Goal: Transaction & Acquisition: Purchase product/service

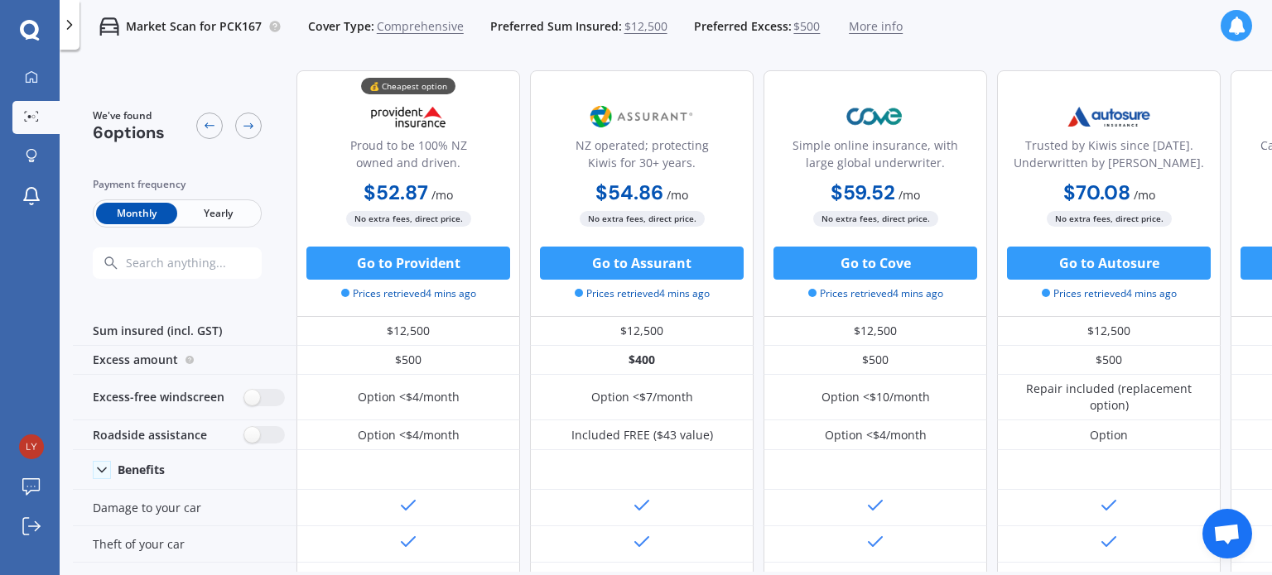
scroll to position [851, 0]
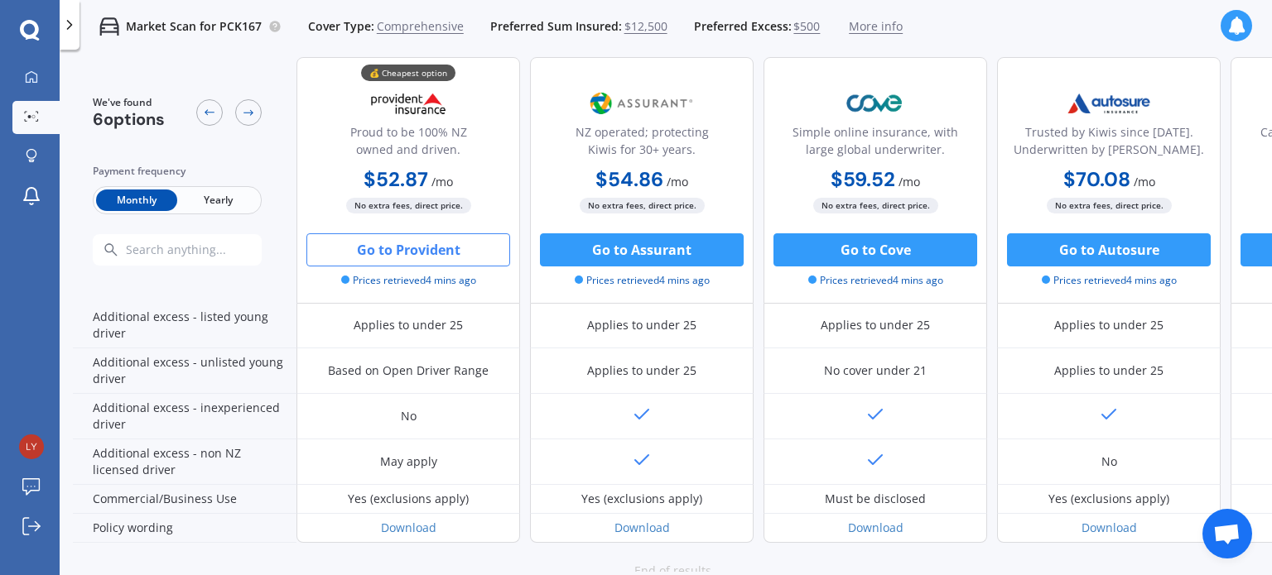
click at [400, 245] on button "Go to Provident" at bounding box center [408, 249] width 204 height 33
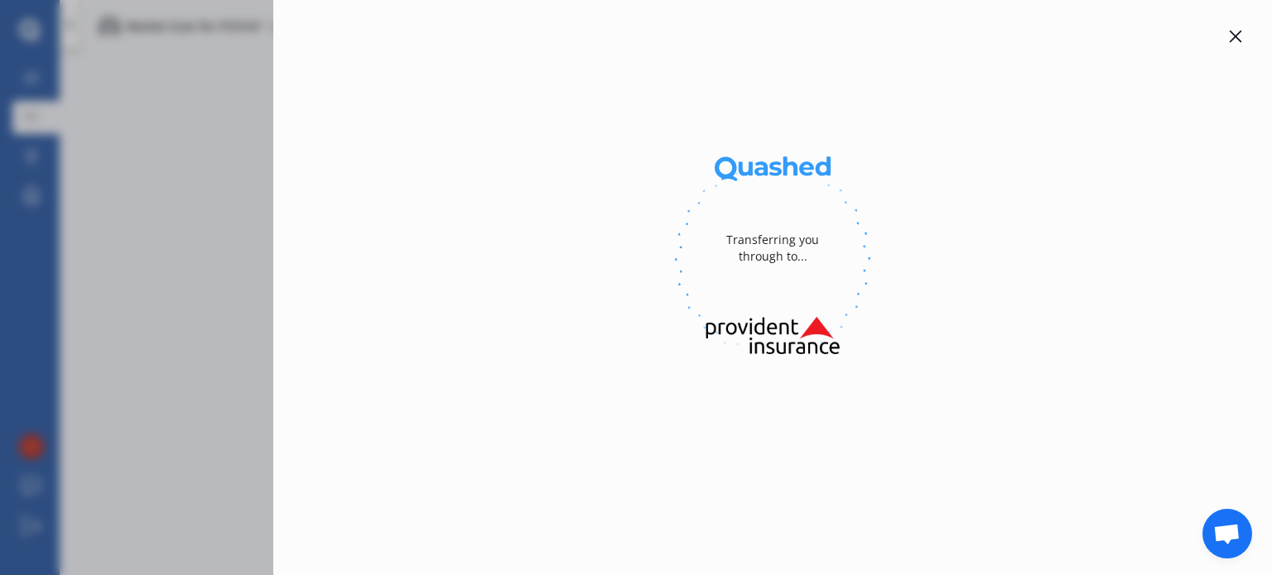
select select "Monthly"
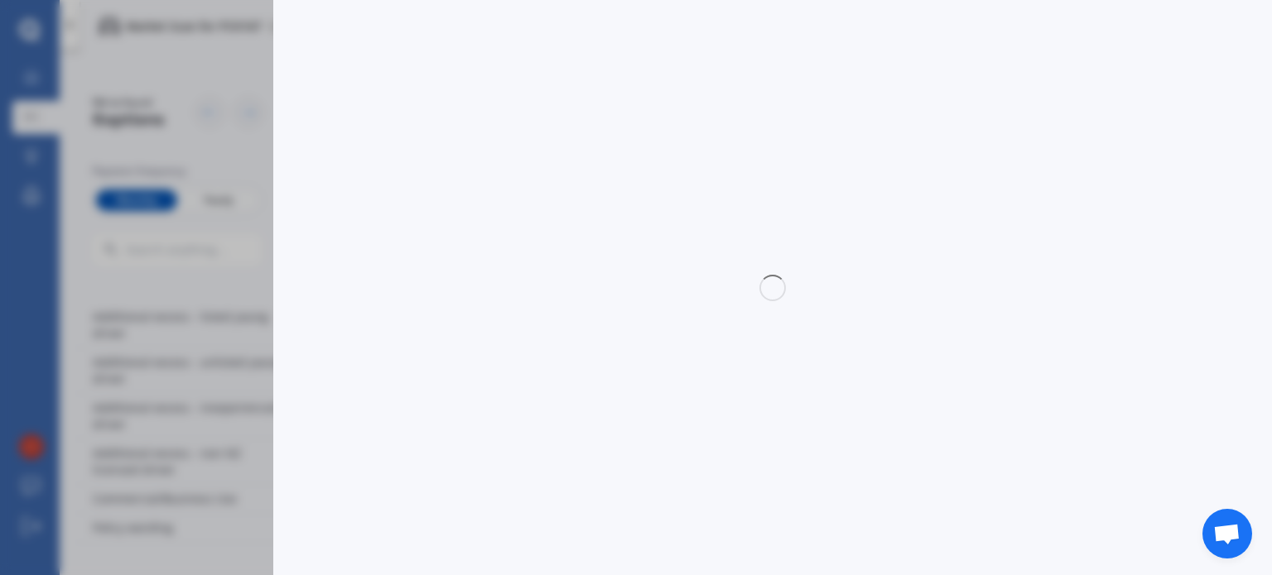
select select "full"
select select "[STREET_ADDRESS]"
select select "TOYOTA"
select select "MARK X"
select select "NO"
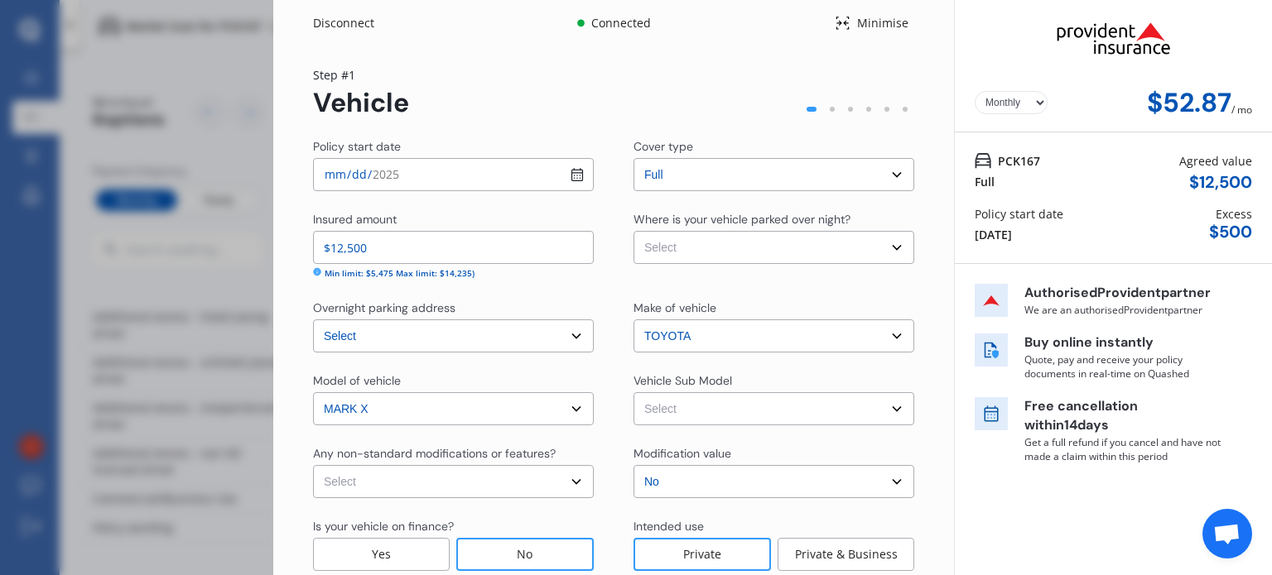
drag, startPoint x: 1271, startPoint y: 37, endPoint x: 1271, endPoint y: 64, distance: 26.5
click at [1271, 64] on div "Disconnect Connected Minimise Yearly Monthly $52.87 / mo Step # 1 Vehicle Polic…" at bounding box center [772, 287] width 998 height 575
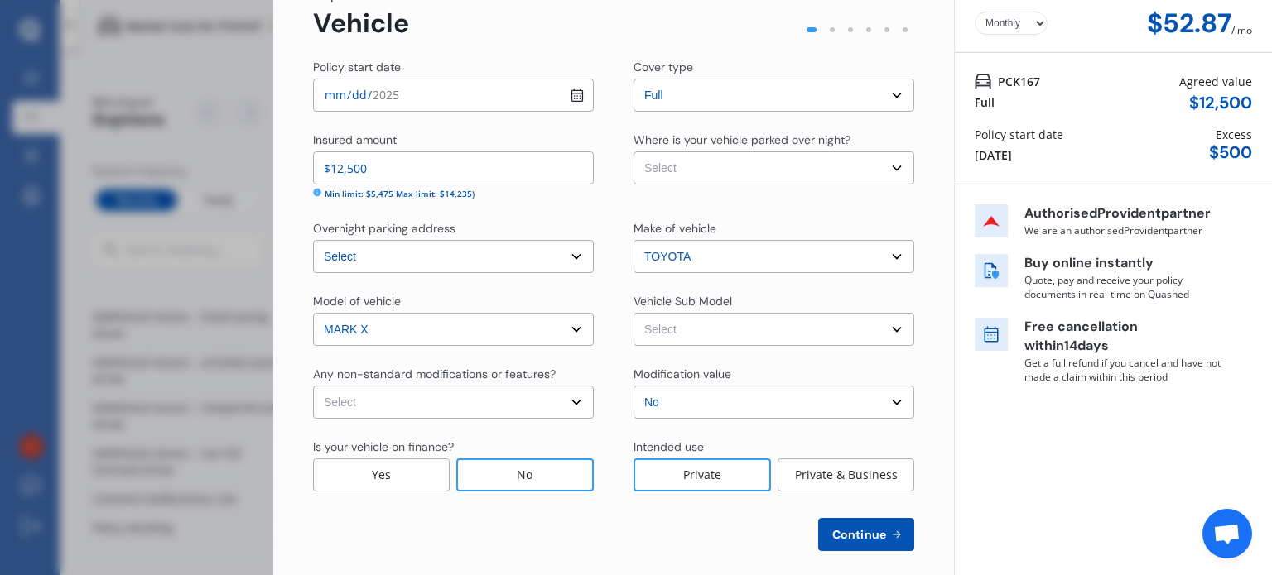
scroll to position [95, 0]
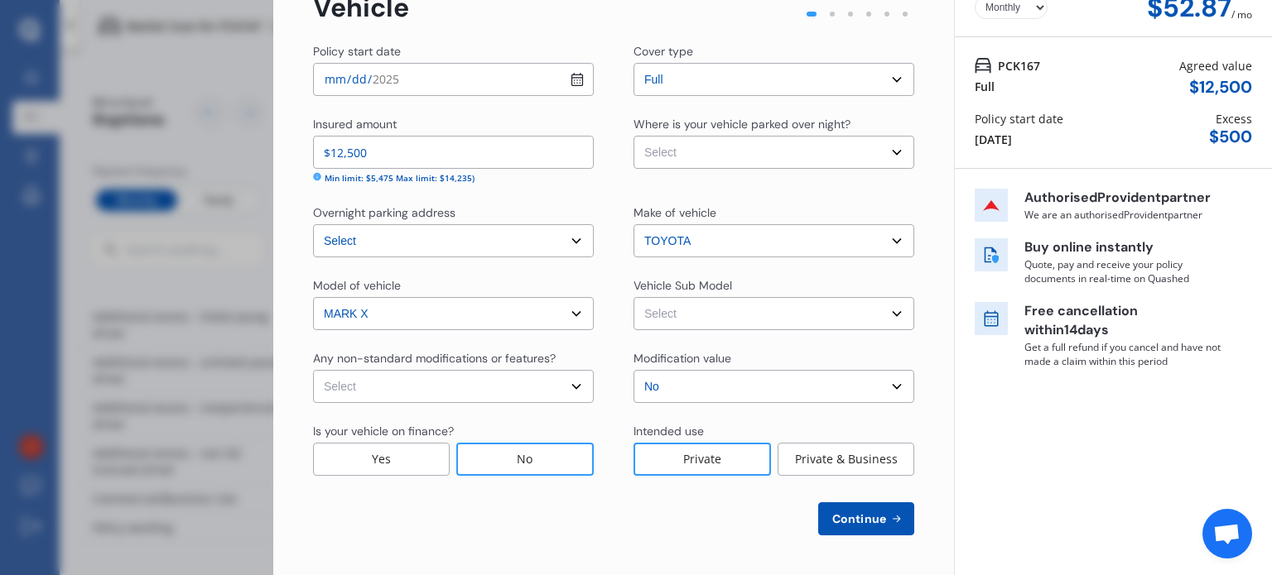
click at [570, 386] on select "Select None [MEDICAL_DATA] System(NOS) Roll Cage Full Racing Harness" at bounding box center [453, 386] width 281 height 33
select select "none"
click at [313, 370] on select "Select None [MEDICAL_DATA] System(NOS) Roll Cage Full Racing Harness" at bounding box center [453, 386] width 281 height 33
click at [892, 152] on select "Select Garage (fully enclosed) Off Street Parking Other" at bounding box center [773, 152] width 281 height 33
select select "OFF-STREET"
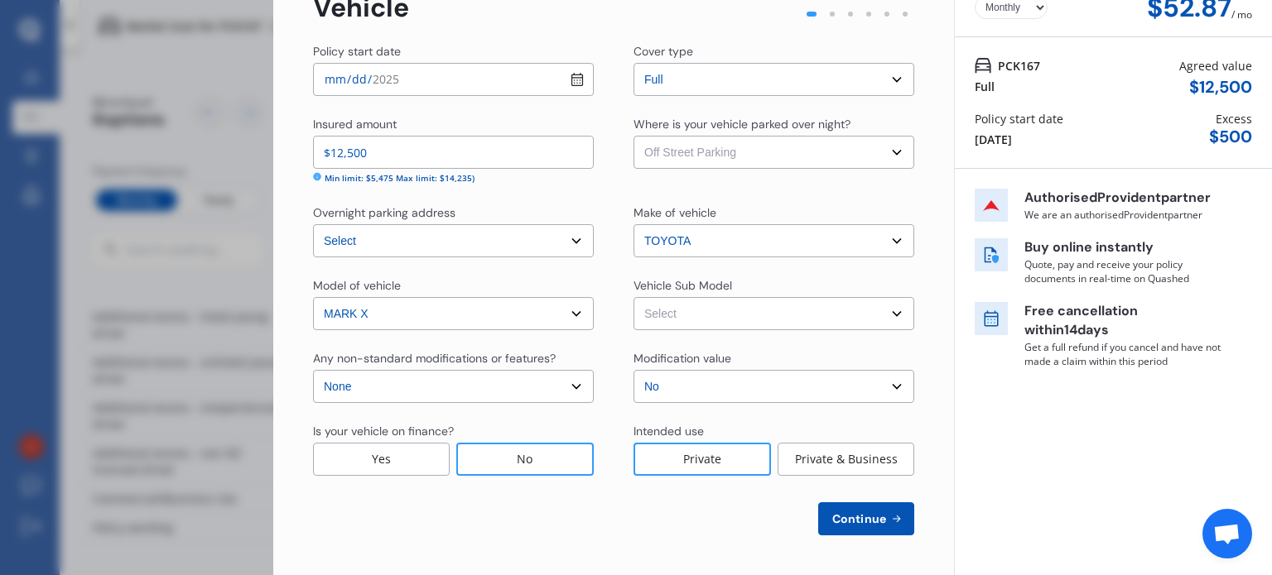
click at [633, 136] on select "Select Garage (fully enclosed) Off Street Parking Other" at bounding box center [773, 152] width 281 height 33
click at [887, 313] on select "Select Mark X 250G Sedan 4dr Spts Auto 6sp 2.5i [IMP] Mark X 250G Four Sedan 4d…" at bounding box center [773, 313] width 281 height 33
select select "NZVTOYO2012AEHC"
click at [633, 297] on select "Select Mark X 250G Sedan 4dr Spts Auto 6sp 2.5i [IMP] Mark X 250G Four Sedan 4d…" at bounding box center [773, 313] width 281 height 33
click at [868, 516] on span "Continue" at bounding box center [859, 518] width 60 height 13
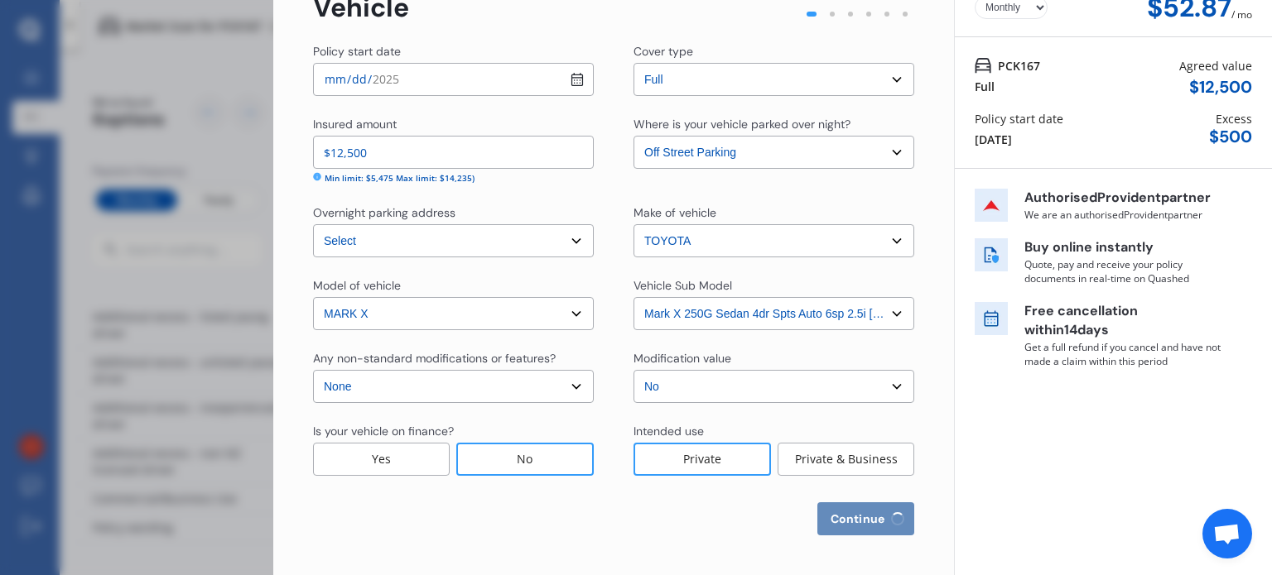
select select "10"
select select "07"
select select "1959"
select select "NZ_FULL"
select select "0"
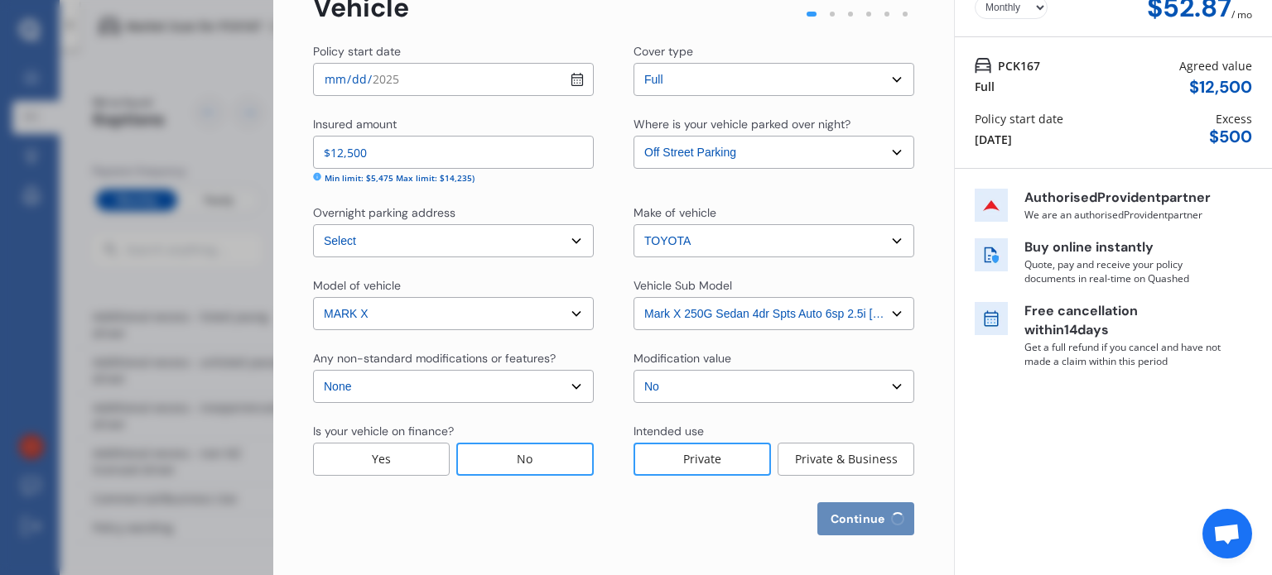
select select "25"
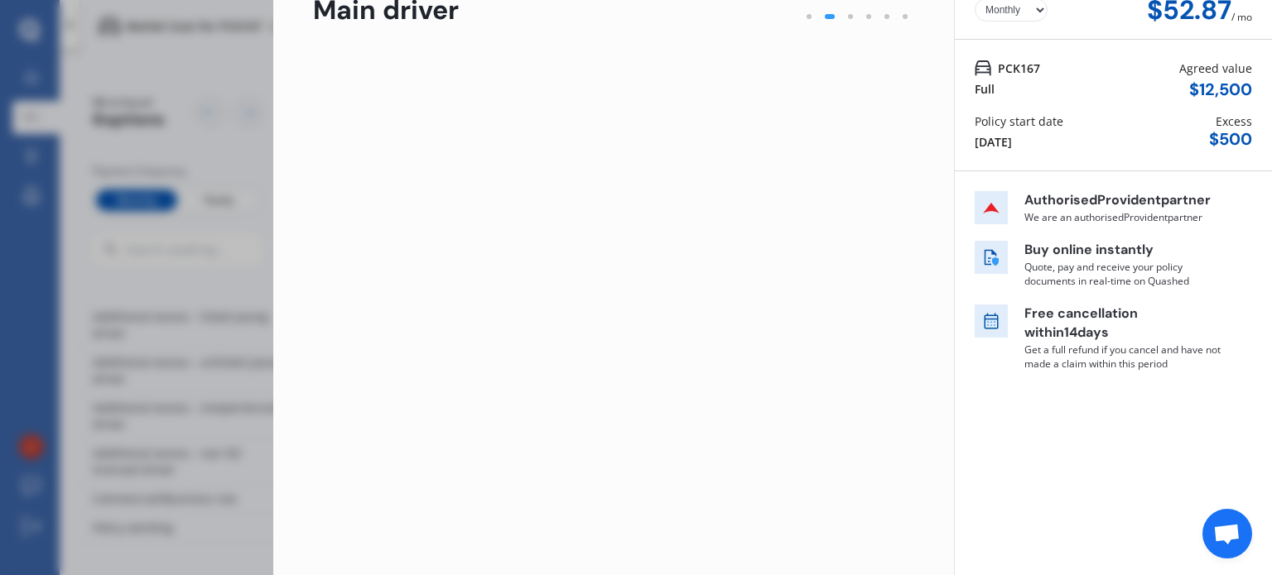
scroll to position [0, 0]
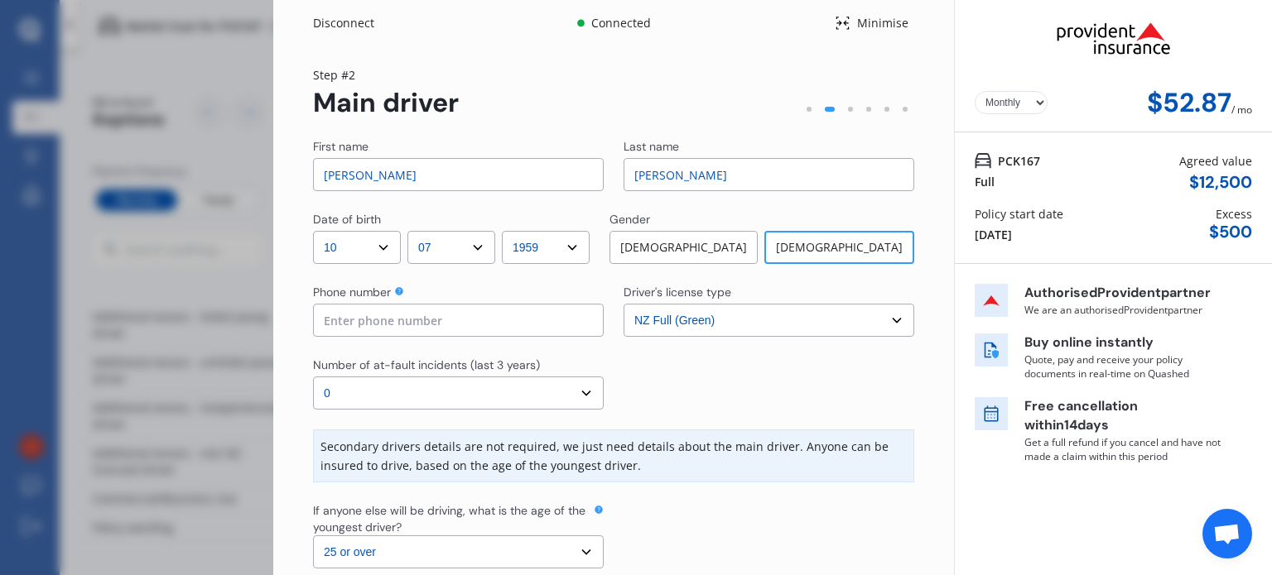
drag, startPoint x: 1271, startPoint y: 79, endPoint x: 1271, endPoint y: 114, distance: 35.6
click at [1271, 114] on div "Disconnect Connected Minimise Yearly Monthly $52.87 / mo Step # 2 Main driver F…" at bounding box center [772, 287] width 998 height 575
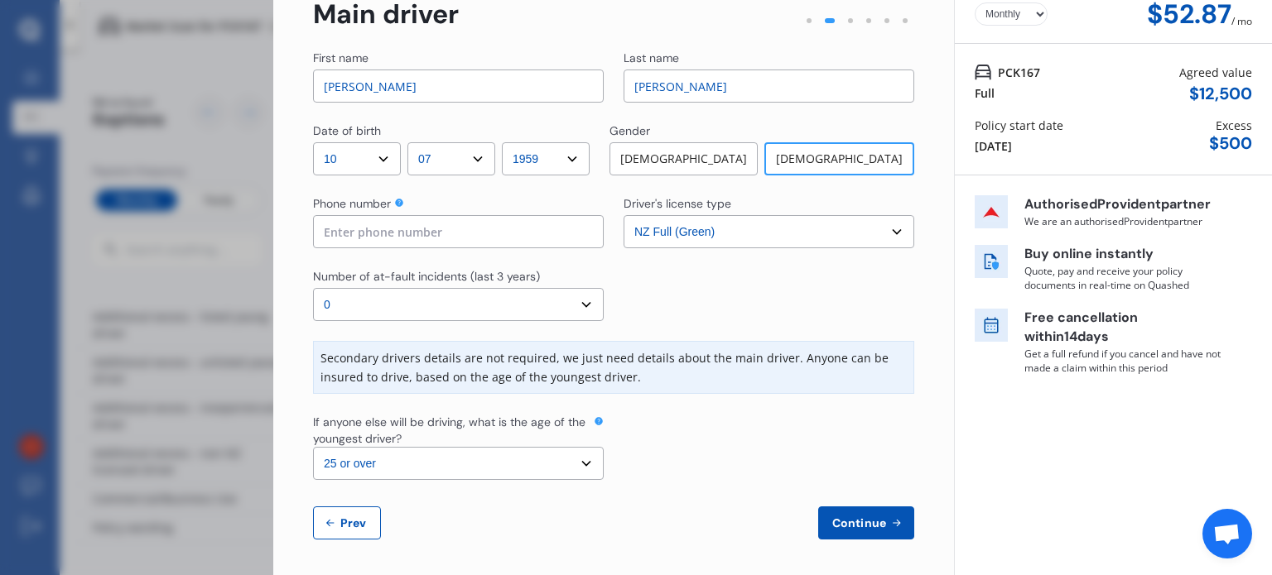
scroll to position [93, 0]
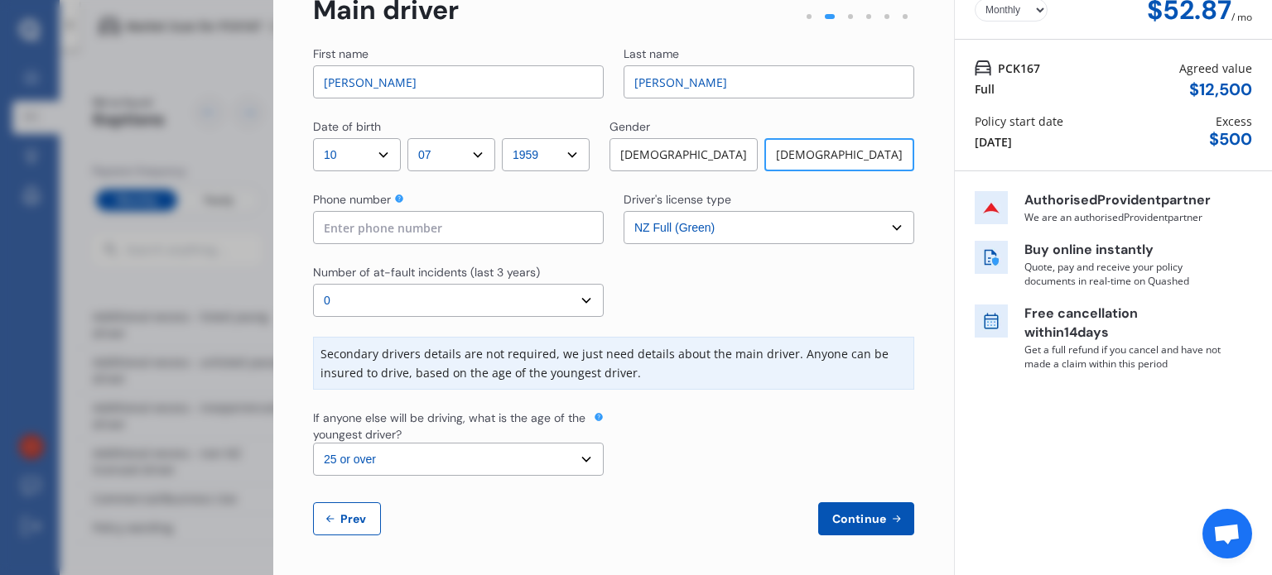
click at [360, 82] on input "[PERSON_NAME]" at bounding box center [458, 81] width 291 height 33
type input "[PERSON_NAME]"
click at [401, 232] on input at bounding box center [458, 227] width 291 height 33
type input "0274904899"
drag, startPoint x: 1271, startPoint y: 224, endPoint x: 1271, endPoint y: 132, distance: 92.7
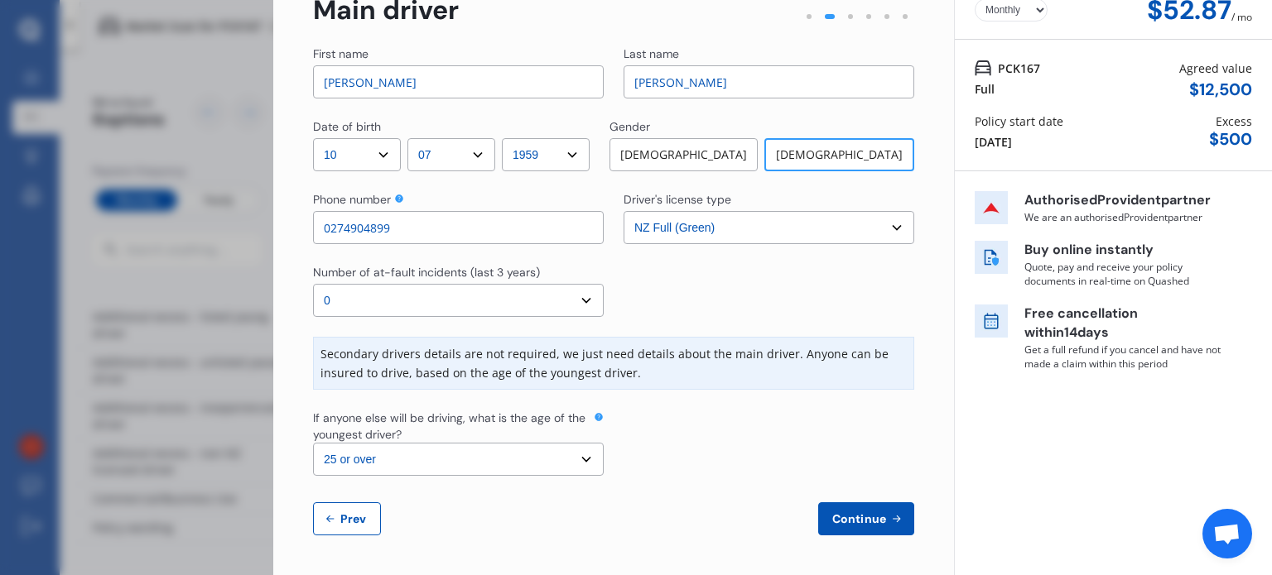
click at [1271, 132] on div "Disconnect Connected Minimise Yearly Monthly $52.87 / mo Step # 2 Main driver F…" at bounding box center [772, 287] width 998 height 575
click at [848, 512] on span "Continue" at bounding box center [859, 518] width 60 height 13
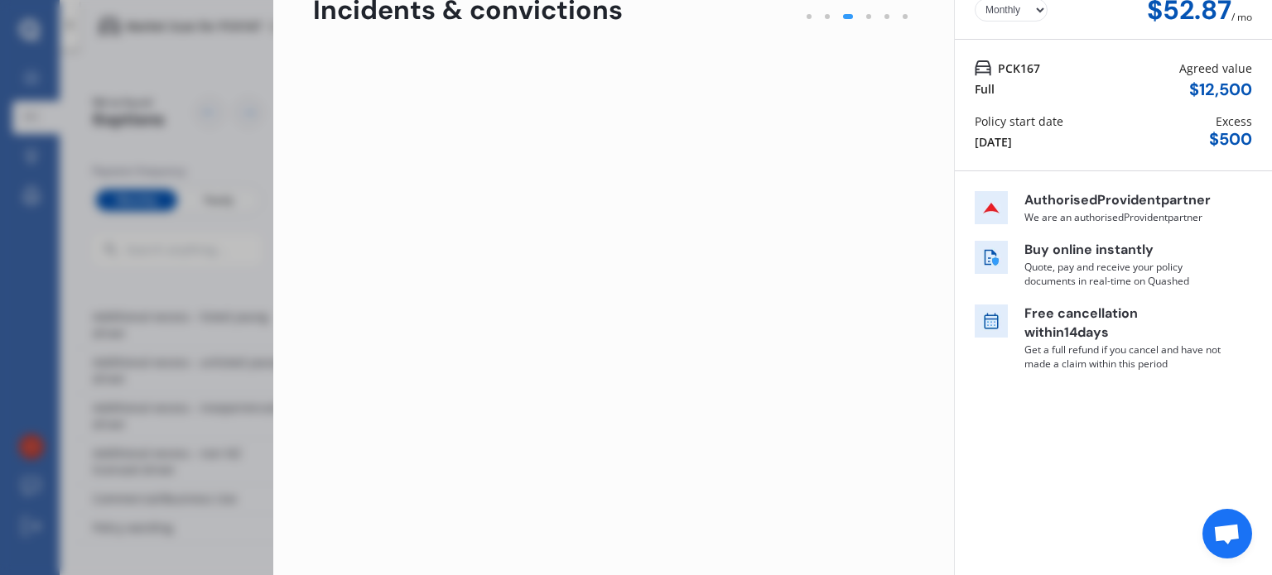
scroll to position [0, 0]
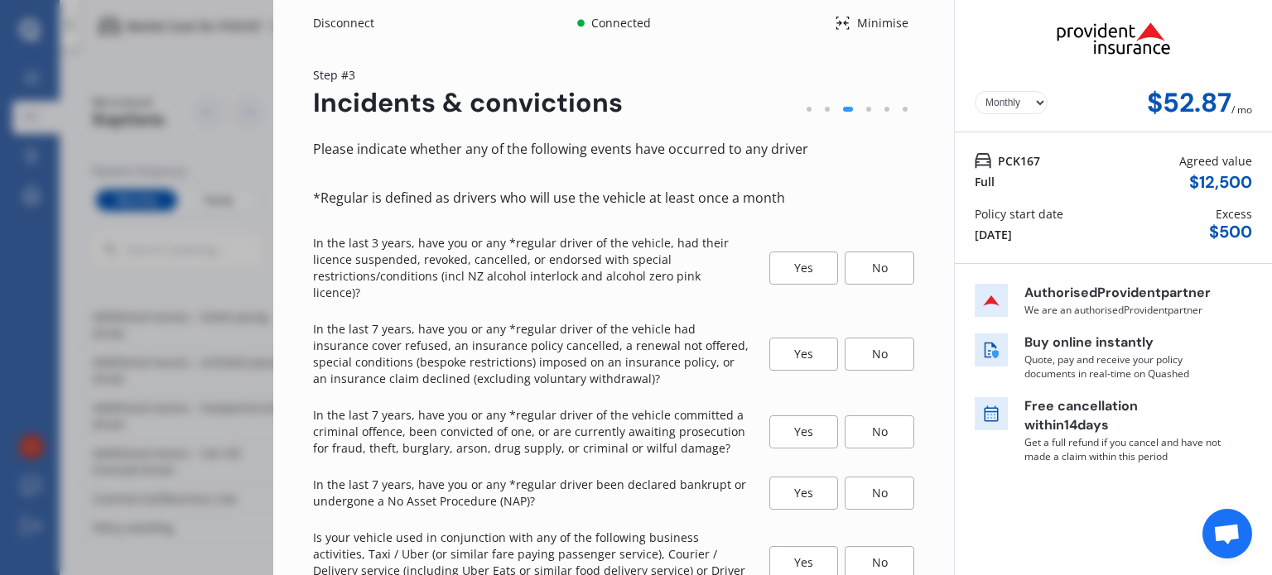
click at [869, 257] on div "No" at bounding box center [879, 268] width 70 height 33
click at [863, 338] on div "No" at bounding box center [879, 354] width 70 height 33
click at [874, 416] on div "No" at bounding box center [879, 432] width 70 height 33
click at [884, 477] on div "No" at bounding box center [879, 493] width 70 height 33
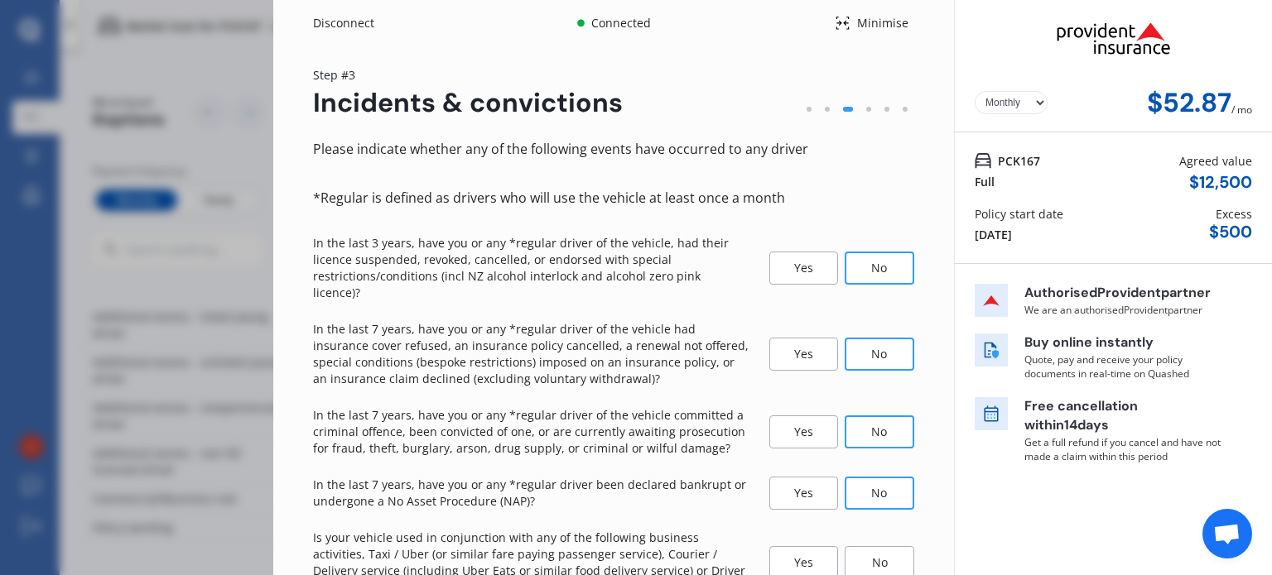
click at [1271, 120] on div "Disconnect Connected Minimise Yearly Monthly $52.87 / mo Step # 3 Incidents & c…" at bounding box center [772, 287] width 998 height 575
drag, startPoint x: 1271, startPoint y: 155, endPoint x: 1271, endPoint y: 195, distance: 39.7
click at [1271, 195] on div "Disconnect Connected Minimise Yearly Monthly $52.87 / mo Step # 3 Incidents & c…" at bounding box center [772, 287] width 998 height 575
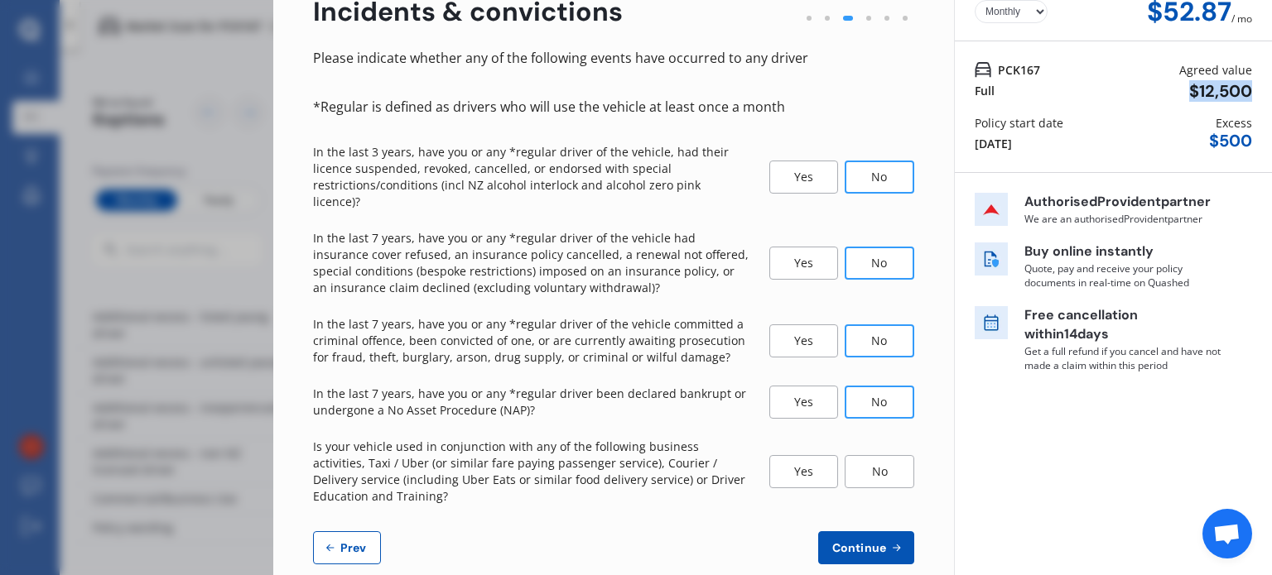
scroll to position [94, 0]
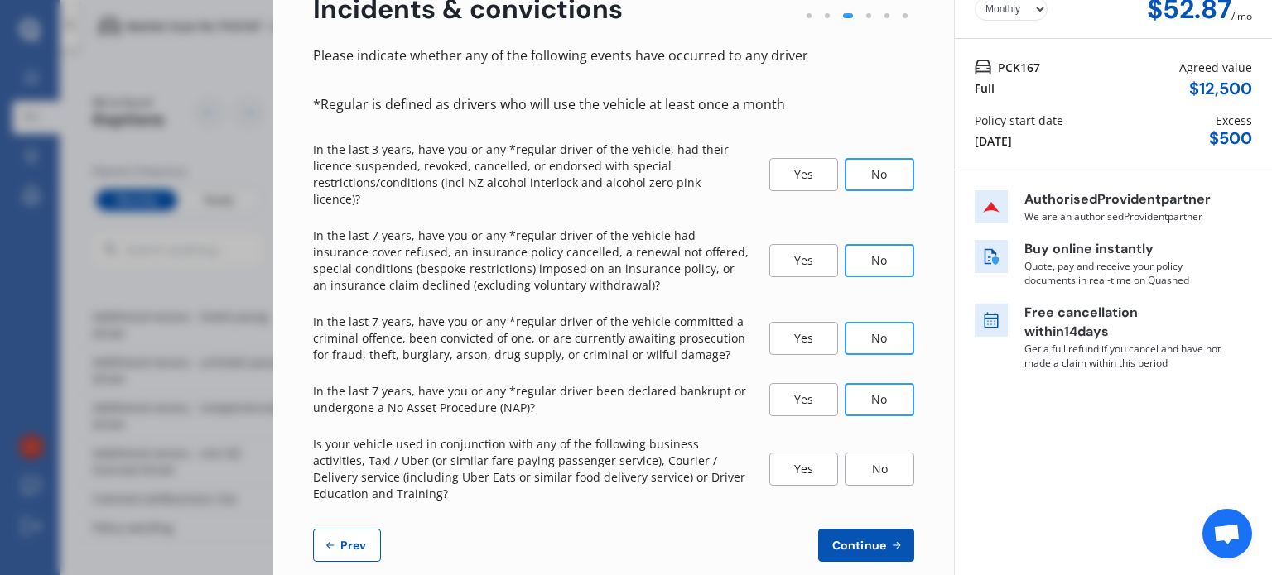
click at [875, 453] on div "No" at bounding box center [879, 469] width 70 height 33
click at [873, 539] on span "Continue" at bounding box center [859, 545] width 60 height 13
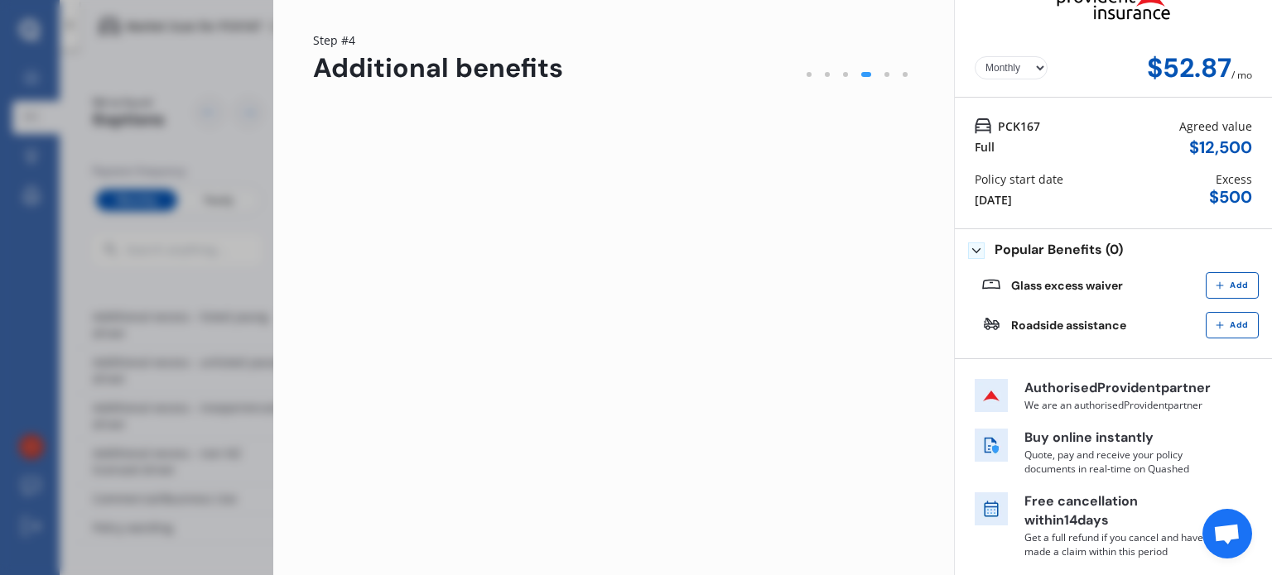
scroll to position [0, 0]
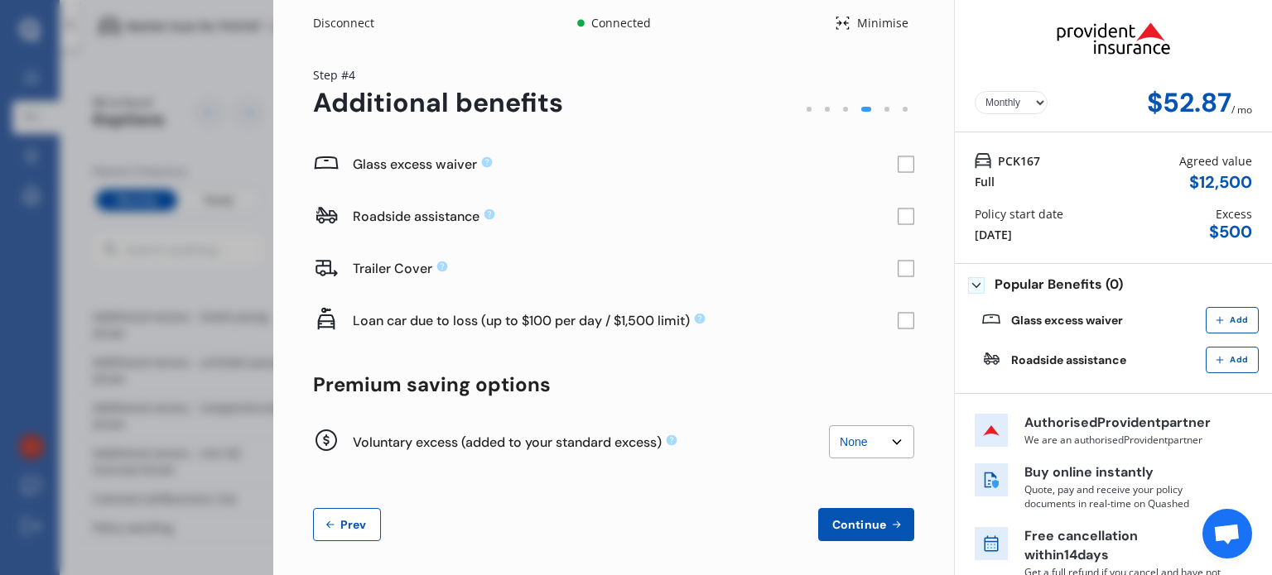
drag, startPoint x: 1032, startPoint y: 232, endPoint x: 971, endPoint y: 238, distance: 60.7
click at [974, 238] on div "[DATE]" at bounding box center [992, 234] width 37 height 17
click at [898, 156] on rect at bounding box center [906, 164] width 16 height 16
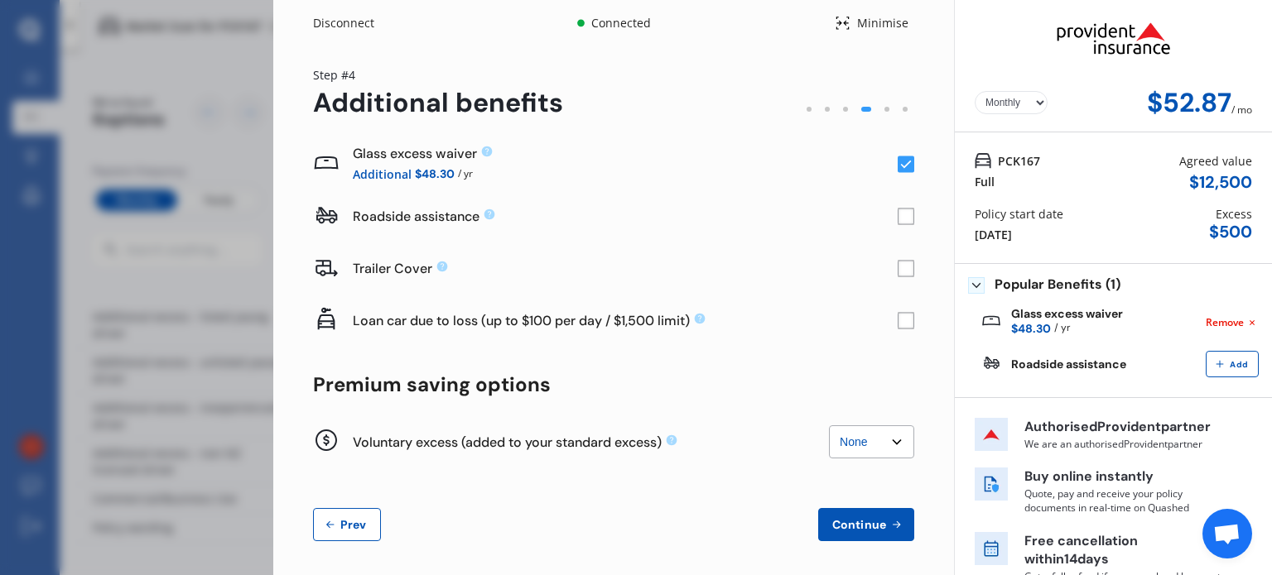
click at [900, 323] on rect at bounding box center [905, 321] width 17 height 17
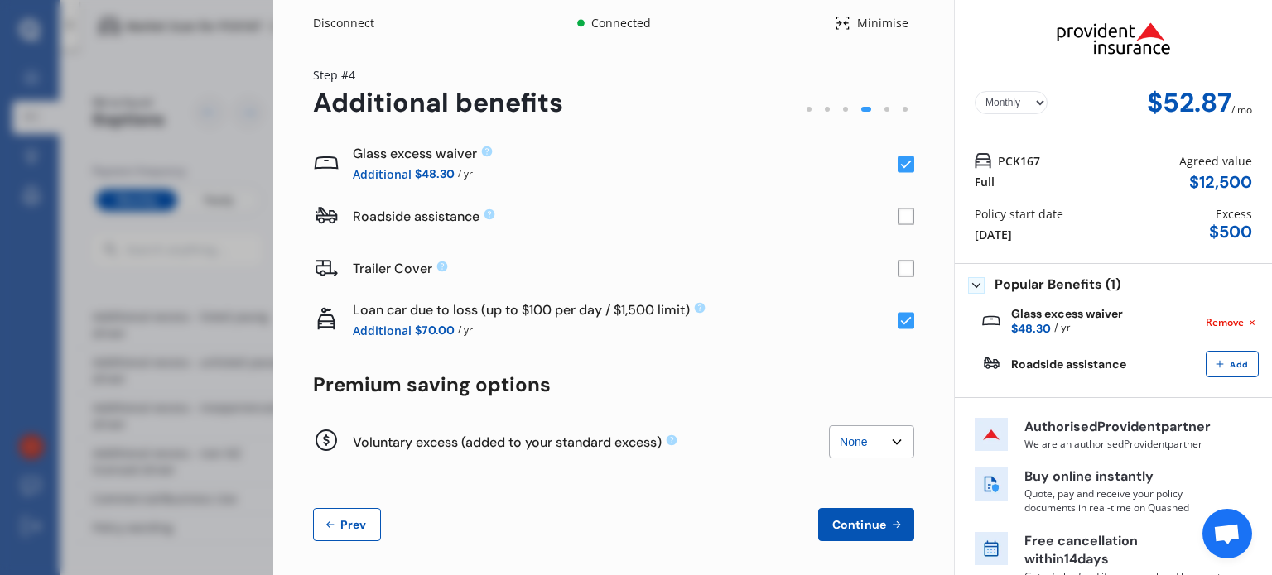
drag, startPoint x: 1271, startPoint y: 177, endPoint x: 1271, endPoint y: 198, distance: 20.7
click at [1271, 198] on div "Disconnect Connected Minimise Yearly Monthly $52.87 / mo Step # 4 Additional be…" at bounding box center [772, 287] width 998 height 575
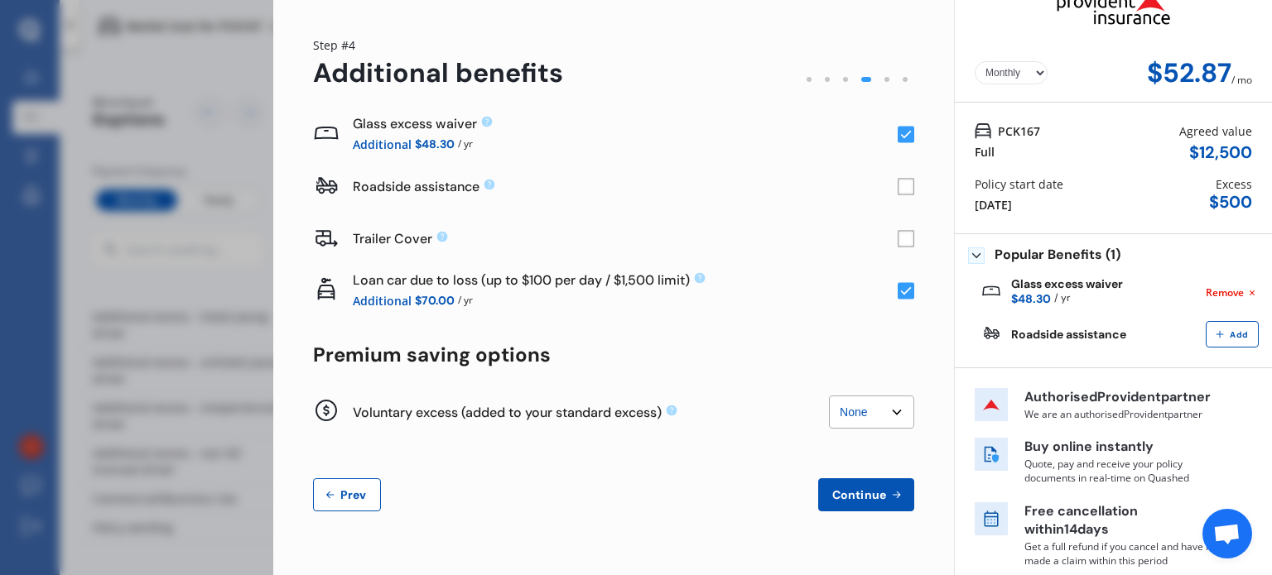
scroll to position [31, 0]
click at [883, 413] on select "None $200 $450 $700 $950 $1,200 $1,700" at bounding box center [871, 410] width 85 height 33
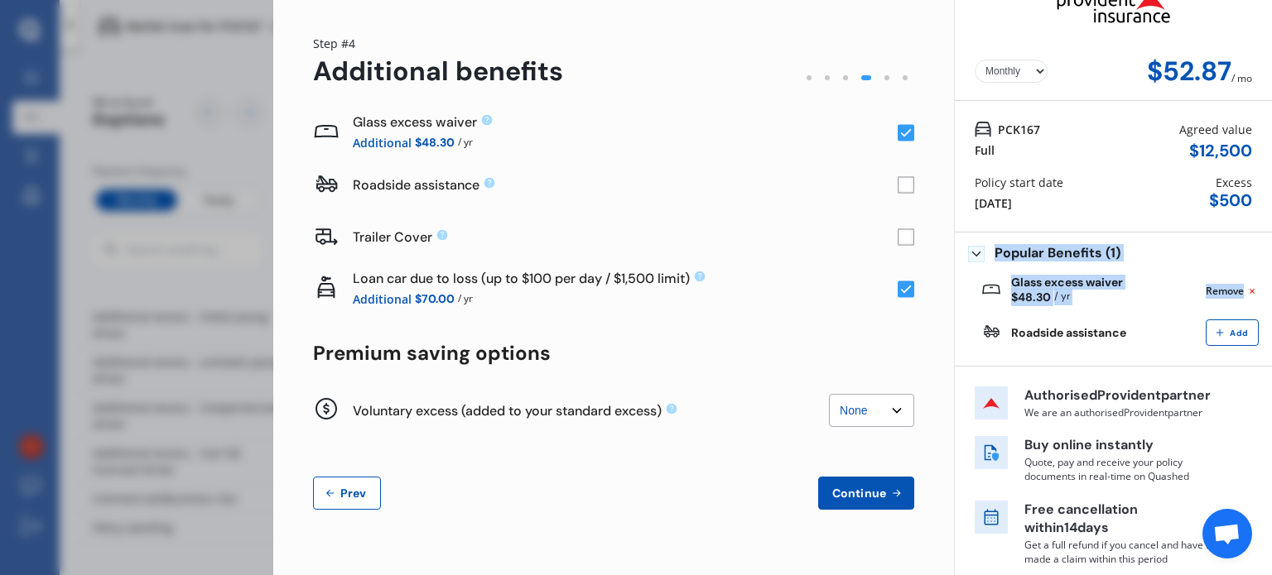
drag, startPoint x: 1271, startPoint y: 230, endPoint x: 1270, endPoint y: 271, distance: 40.6
click at [1270, 271] on div "Disconnect Connected Minimise Yearly Monthly $52.87 / mo Step # 4 Additional be…" at bounding box center [772, 287] width 998 height 575
click at [873, 498] on span "Continue" at bounding box center [859, 493] width 60 height 13
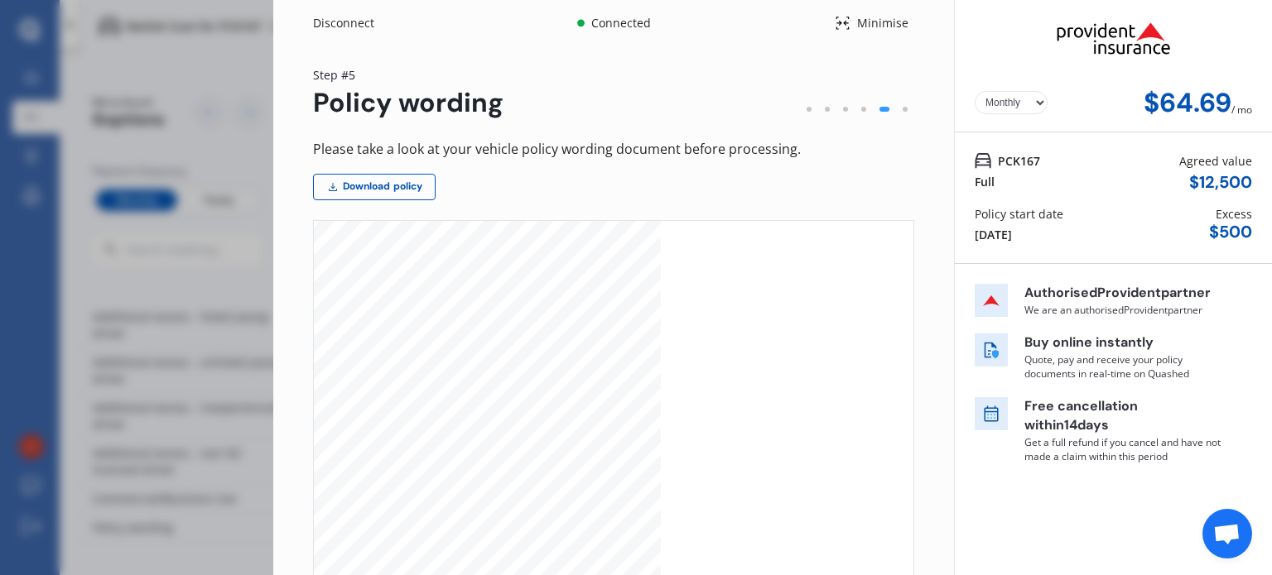
scroll to position [671, 0]
click at [371, 185] on link "Download policy" at bounding box center [374, 187] width 123 height 26
